Goal: Task Accomplishment & Management: Use online tool/utility

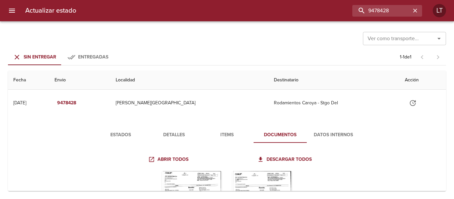
scroll to position [82, 0]
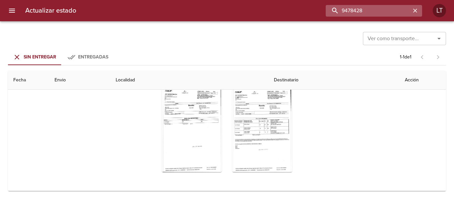
click at [382, 11] on input "9478428" at bounding box center [368, 11] width 85 height 12
type input "9494449"
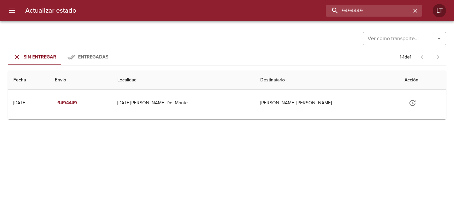
scroll to position [0, 0]
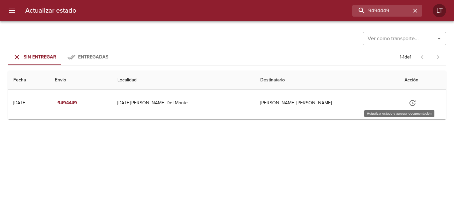
click at [405, 97] on button "Tabla de envíos del cliente" at bounding box center [413, 103] width 16 height 16
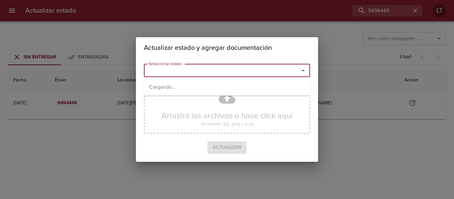
click at [269, 74] on input "Seleccionar estado" at bounding box center [217, 70] width 143 height 9
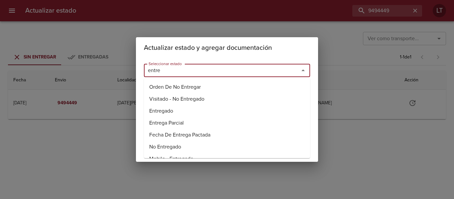
drag, startPoint x: 164, startPoint y: 104, endPoint x: 165, endPoint y: 110, distance: 5.7
click at [165, 110] on ul "Orden De No Entregar Visitado - No Entregado Entregado Entrega Parcial Fecha De…" at bounding box center [227, 118] width 166 height 80
click at [165, 110] on li "Entregado" at bounding box center [227, 111] width 166 height 12
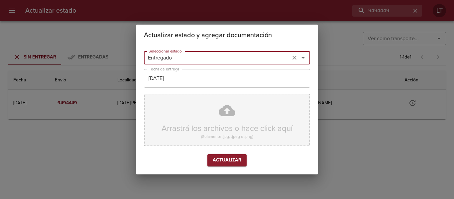
type input "Entregado"
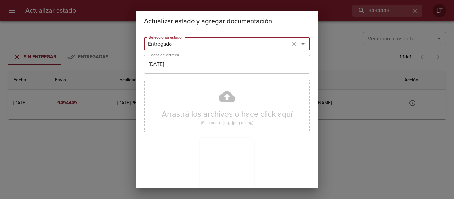
scroll to position [62, 0]
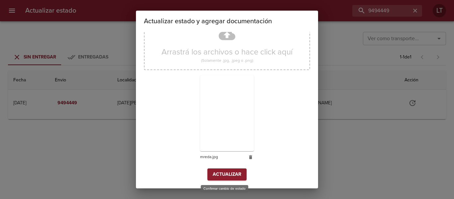
click at [233, 173] on span "Actualizar" at bounding box center [227, 175] width 29 height 8
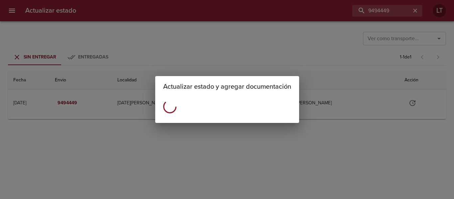
scroll to position [0, 0]
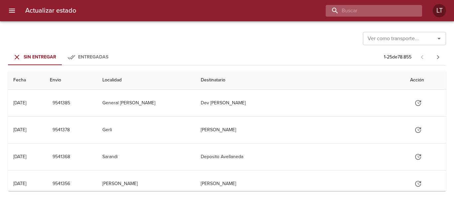
click at [369, 9] on input "buscar" at bounding box center [368, 11] width 85 height 12
type input "9498602"
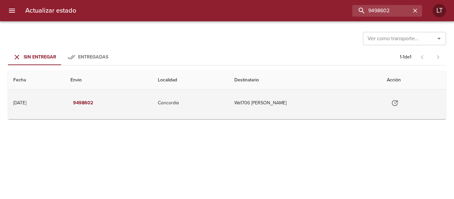
click at [393, 101] on icon "Tabla de envíos del cliente" at bounding box center [395, 103] width 8 height 8
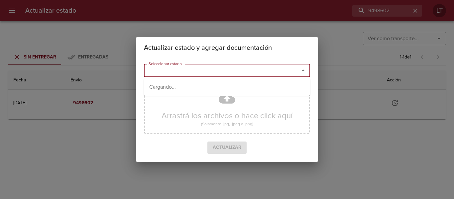
click at [267, 71] on input "Seleccionar estado" at bounding box center [217, 70] width 143 height 9
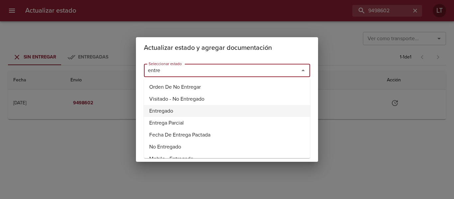
click at [168, 111] on li "Entregado" at bounding box center [227, 111] width 166 height 12
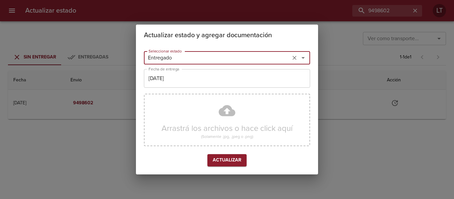
type input "Entregado"
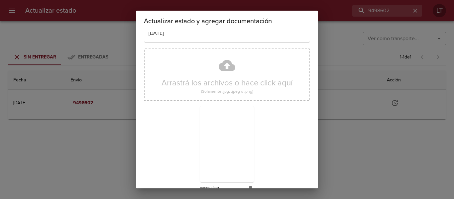
scroll to position [62, 0]
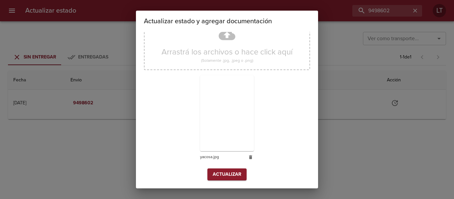
click at [232, 168] on div "Arrastrá los archivos o hace click aquí (Solamente .jpg, .jpeg o .png) yacosa.j…" at bounding box center [227, 92] width 166 height 154
click at [232, 169] on button "Actualizar" at bounding box center [226, 175] width 39 height 12
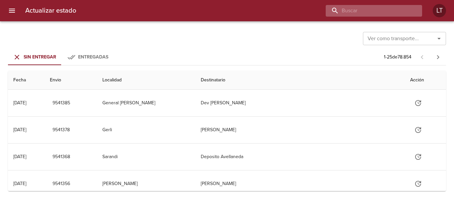
click at [378, 15] on input "buscar" at bounding box center [368, 11] width 85 height 12
type input "9516783"
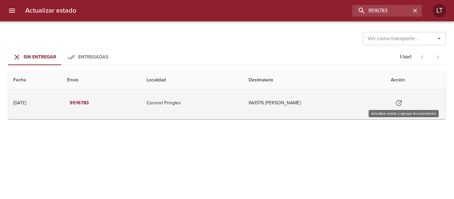
click at [398, 107] on button "Tabla de envíos del cliente" at bounding box center [399, 103] width 16 height 16
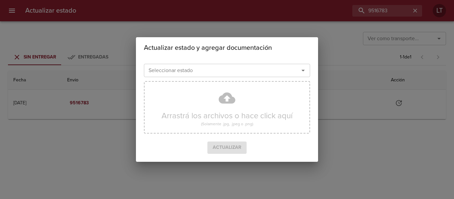
click at [283, 75] on input "Seleccionar estado" at bounding box center [217, 70] width 143 height 9
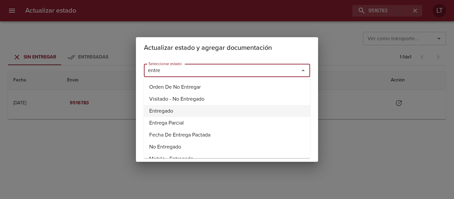
click at [165, 113] on li "Entregado" at bounding box center [227, 111] width 166 height 12
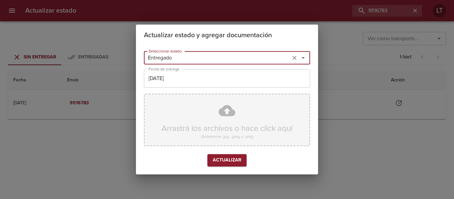
type input "Entregado"
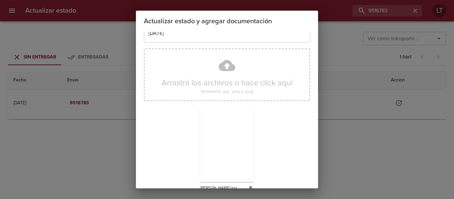
scroll to position [62, 0]
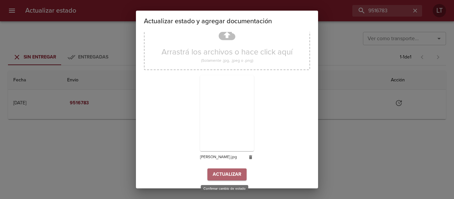
click at [231, 177] on span "Actualizar" at bounding box center [227, 175] width 29 height 8
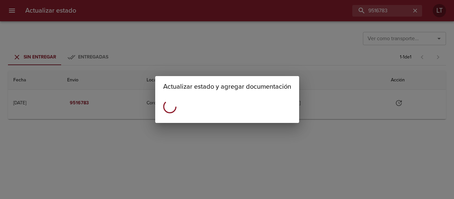
scroll to position [0, 0]
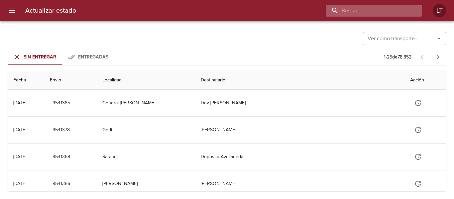
click at [386, 12] on input "buscar" at bounding box center [368, 11] width 85 height 12
type input "9507654"
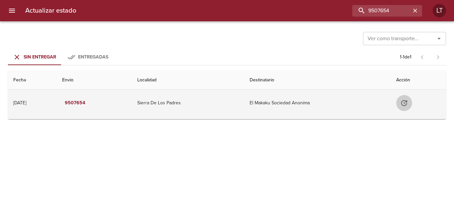
click at [406, 104] on icon "Tabla de envíos del cliente" at bounding box center [404, 103] width 8 height 8
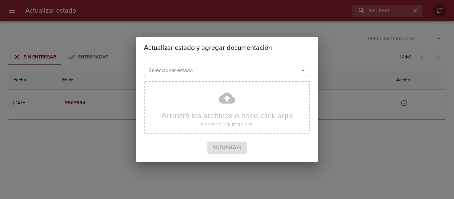
click at [260, 73] on input "Seleccionar estado" at bounding box center [217, 70] width 143 height 9
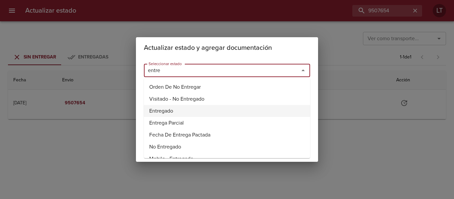
click at [167, 113] on li "Entregado" at bounding box center [227, 111] width 166 height 12
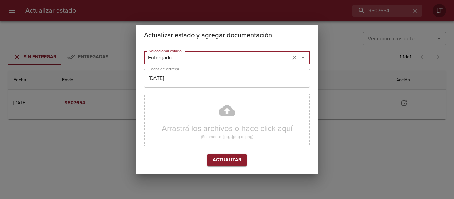
type input "Entregado"
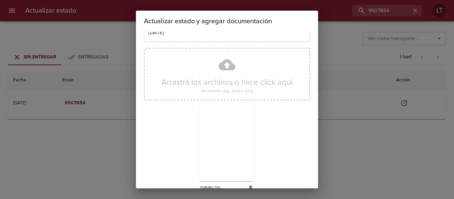
scroll to position [62, 0]
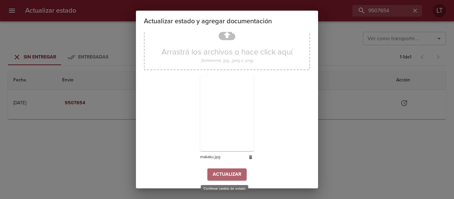
click at [214, 176] on span "Actualizar" at bounding box center [227, 175] width 29 height 8
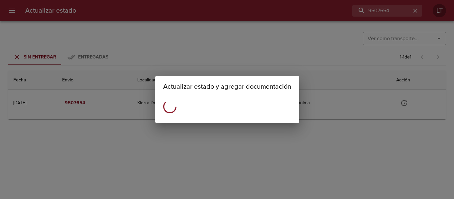
scroll to position [0, 0]
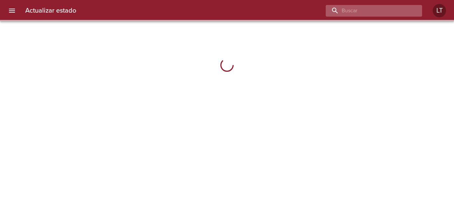
click at [377, 15] on input "buscar" at bounding box center [368, 11] width 85 height 12
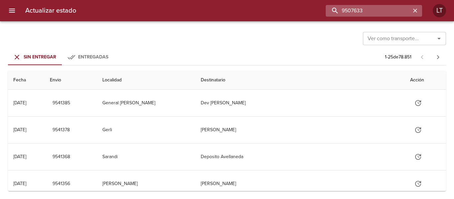
type input "9507633"
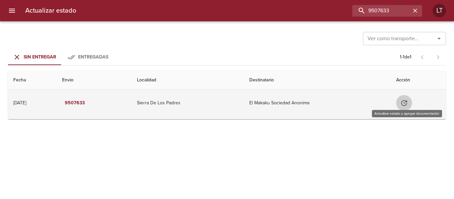
click at [405, 99] on icon "Tabla de envíos del cliente" at bounding box center [404, 103] width 8 height 8
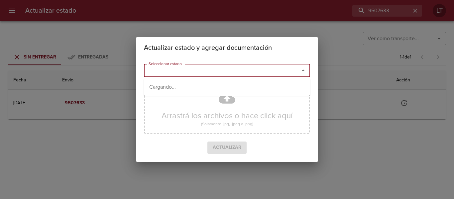
click at [266, 71] on input "Seleccionar estado" at bounding box center [217, 70] width 143 height 9
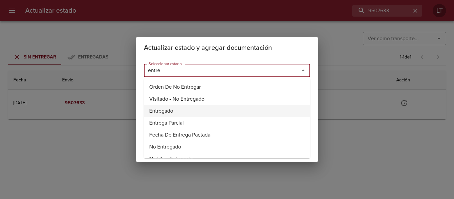
click at [169, 112] on li "Entregado" at bounding box center [227, 111] width 166 height 12
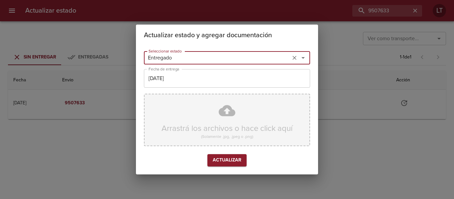
type input "Entregado"
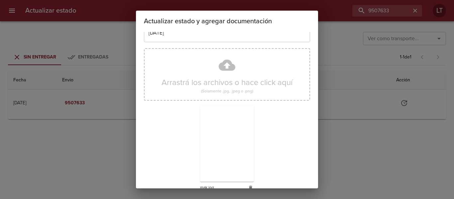
scroll to position [62, 0]
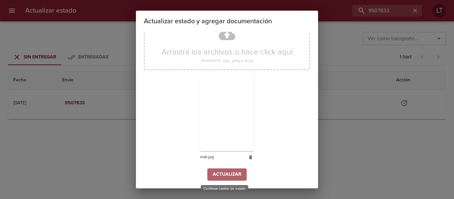
click at [224, 171] on span "Actualizar" at bounding box center [227, 175] width 29 height 8
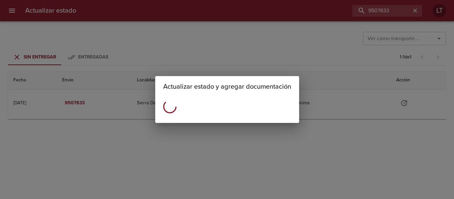
scroll to position [0, 0]
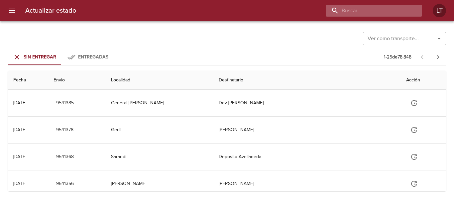
click at [403, 11] on input "buscar" at bounding box center [368, 11] width 85 height 12
type input "9485962"
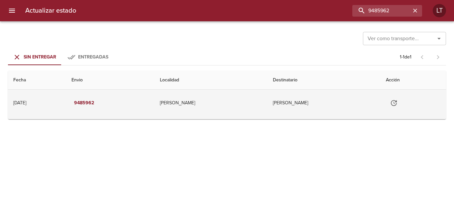
click at [398, 101] on icon "Tabla de envíos del cliente" at bounding box center [394, 103] width 8 height 8
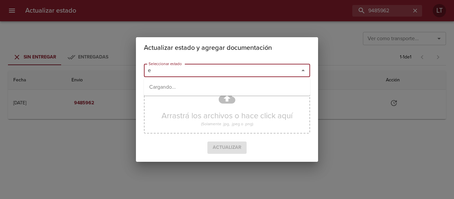
click at [267, 72] on input "e" at bounding box center [217, 70] width 143 height 9
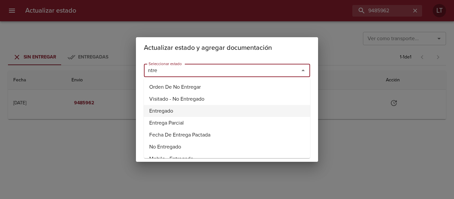
click at [164, 110] on li "Entregado" at bounding box center [227, 111] width 166 height 12
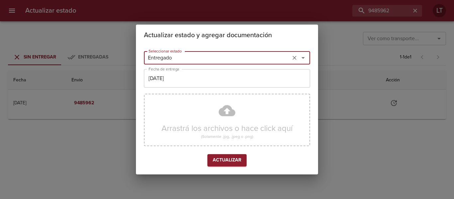
type input "Entregado"
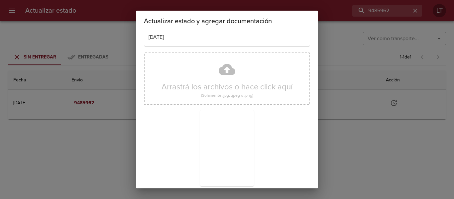
scroll to position [62, 0]
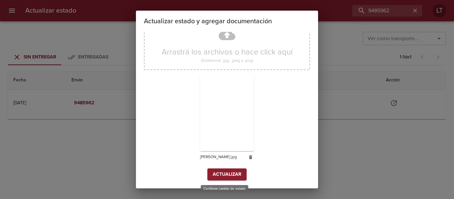
click at [233, 173] on span "Actualizar" at bounding box center [227, 175] width 29 height 8
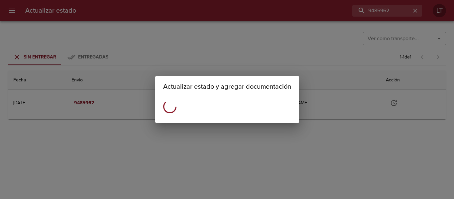
scroll to position [0, 0]
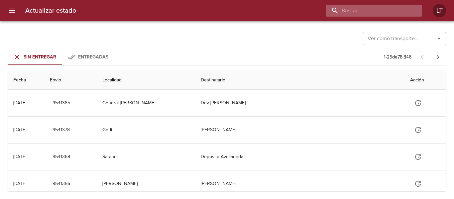
click at [379, 12] on input "buscar" at bounding box center [368, 11] width 85 height 12
type input "9529671"
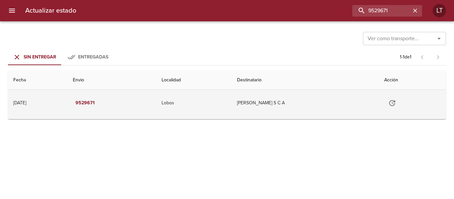
click at [391, 101] on icon "Tabla de envíos del cliente" at bounding box center [392, 103] width 8 height 8
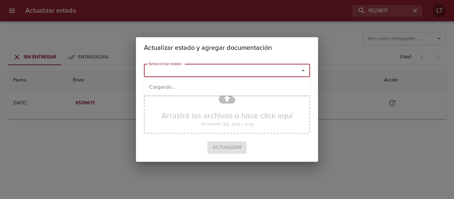
click at [259, 73] on input "Seleccionar estado" at bounding box center [217, 70] width 143 height 9
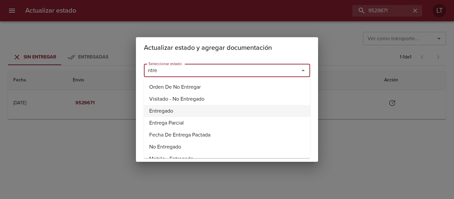
click at [163, 110] on li "Entregado" at bounding box center [227, 111] width 166 height 12
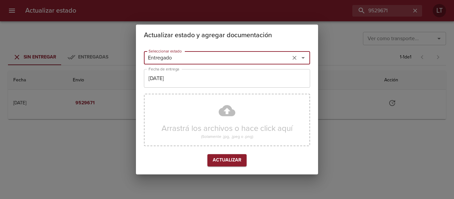
type input "Entregado"
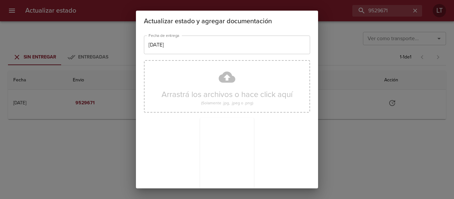
scroll to position [62, 0]
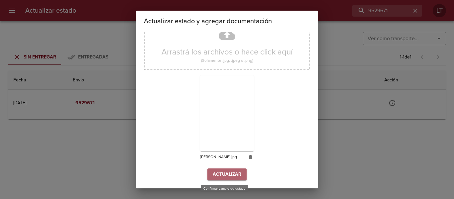
click at [228, 174] on span "Actualizar" at bounding box center [227, 175] width 29 height 8
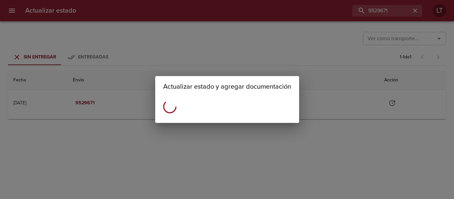
scroll to position [0, 0]
